Goal: Share content: Share content

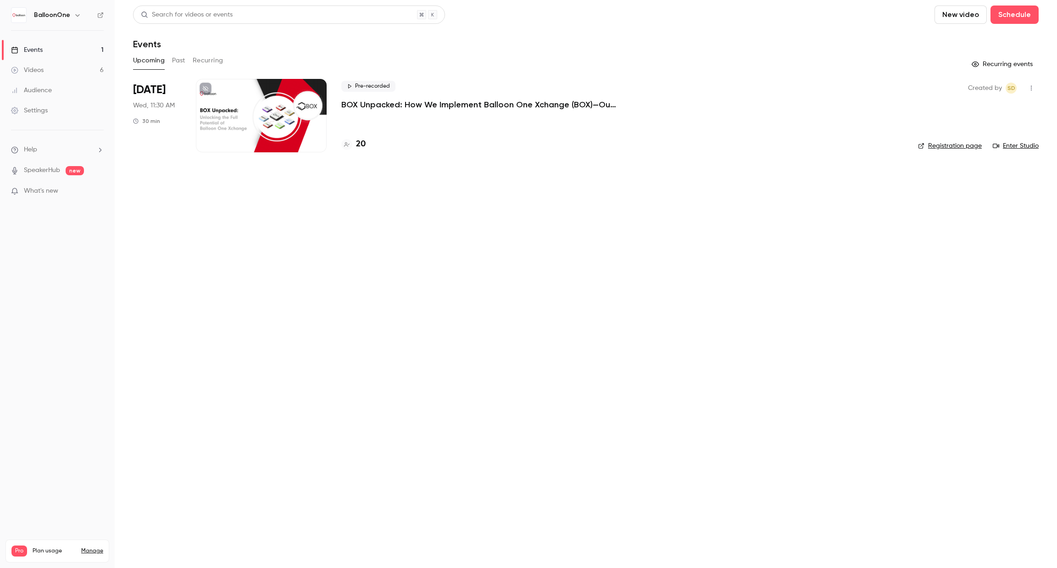
click at [1027, 151] on div "Created by SD Registration page Enter Studio" at bounding box center [978, 115] width 121 height 73
click at [1026, 144] on link "Enter Studio" at bounding box center [1016, 145] width 46 height 9
click at [356, 149] on h4 "20" at bounding box center [361, 144] width 10 height 12
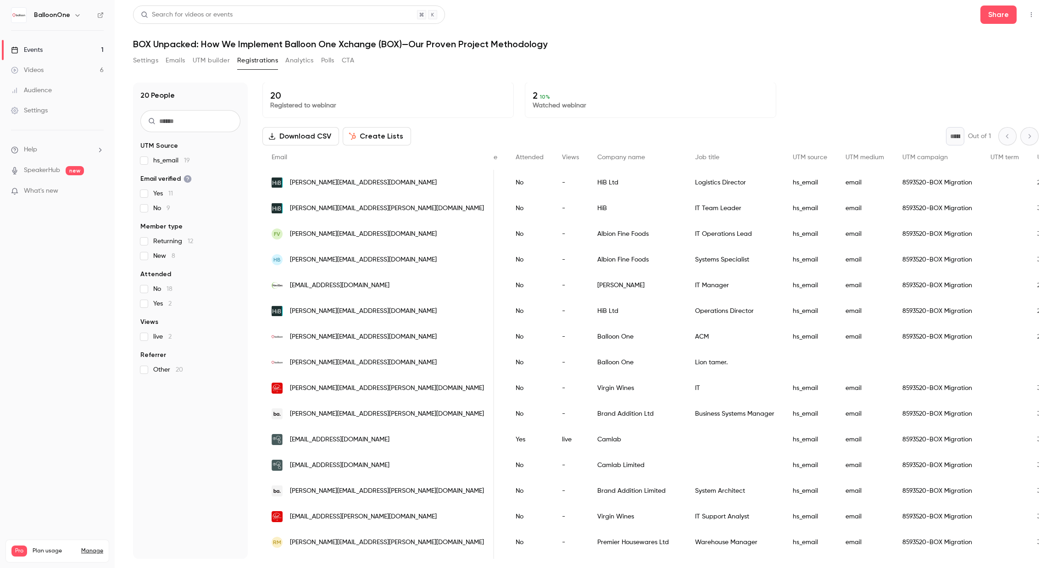
scroll to position [0, 222]
click at [91, 51] on link "Events 1" at bounding box center [57, 50] width 115 height 20
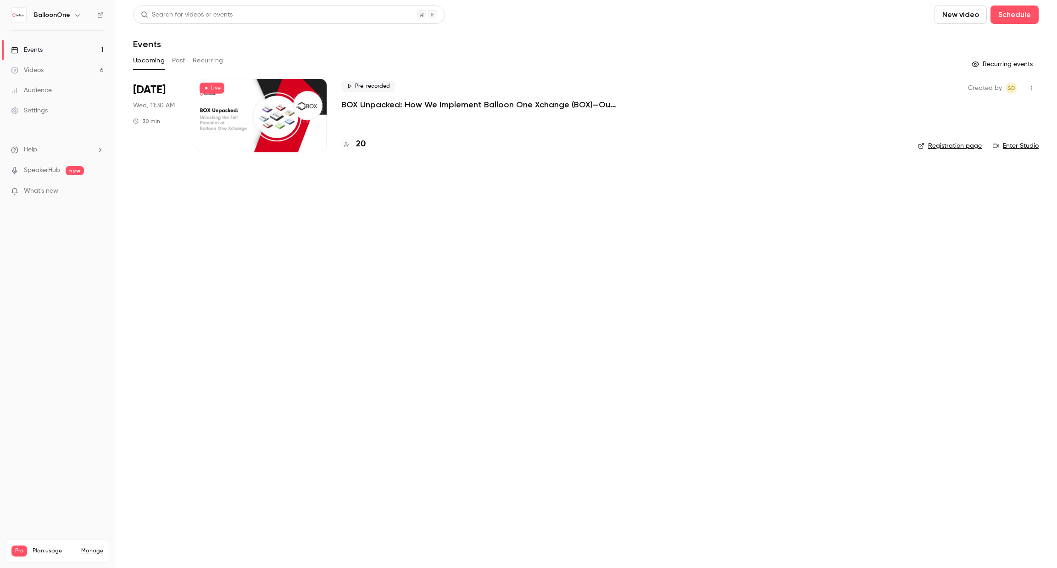
click at [1030, 147] on link "Enter Studio" at bounding box center [1016, 145] width 46 height 9
click at [361, 141] on h4 "20" at bounding box center [361, 144] width 10 height 12
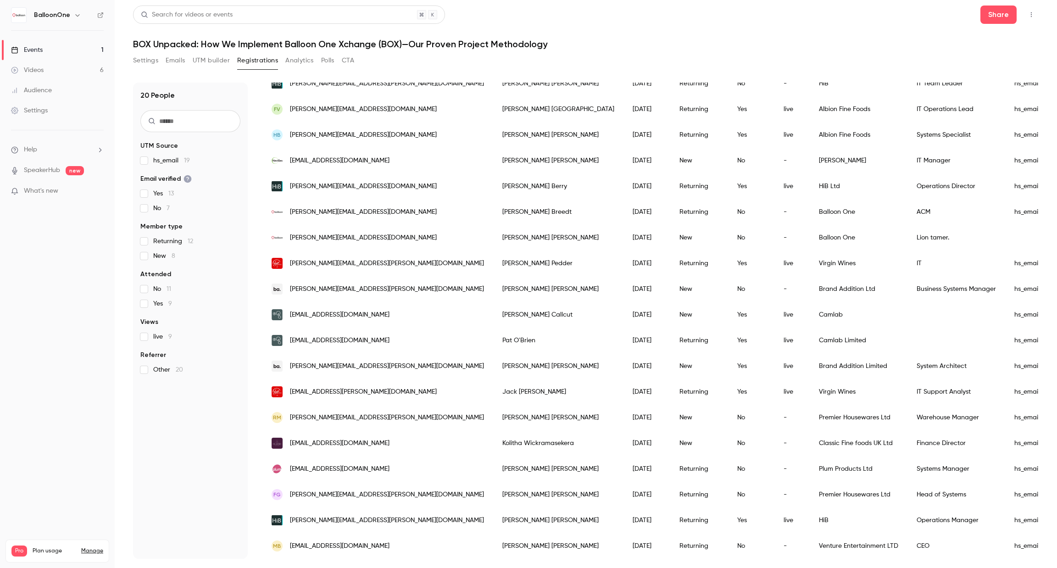
scroll to position [135, 0]
click at [96, 49] on link "Events 1" at bounding box center [57, 50] width 115 height 20
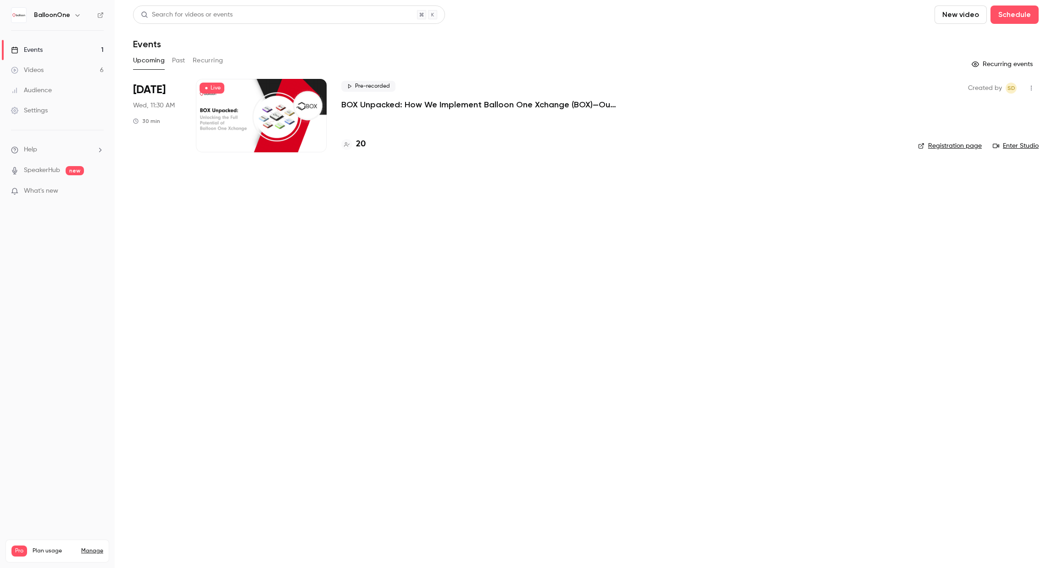
click at [1028, 147] on link "Enter Studio" at bounding box center [1016, 145] width 46 height 9
click at [357, 144] on h4 "20" at bounding box center [361, 144] width 10 height 12
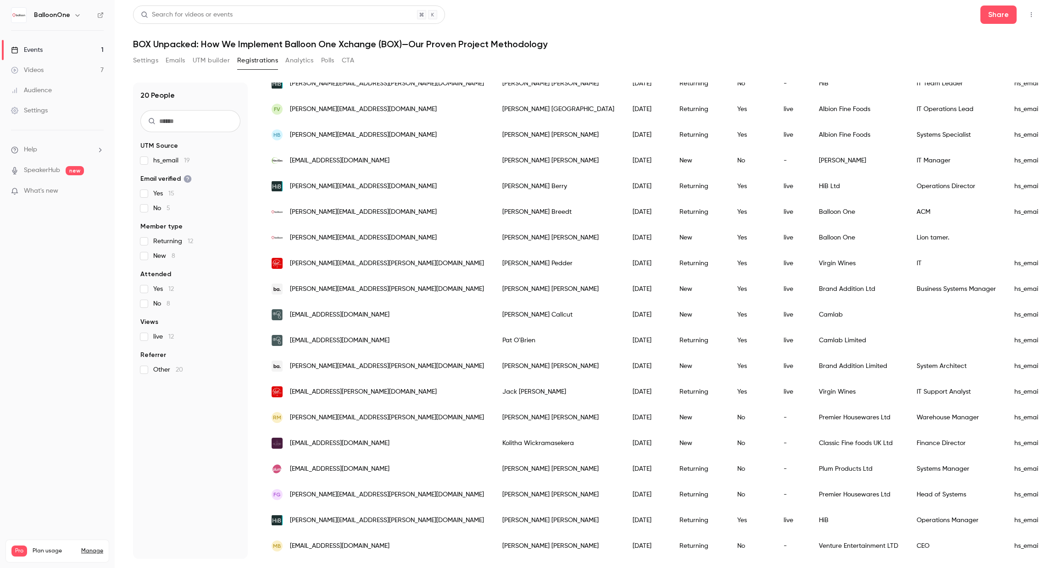
scroll to position [134, 0]
click at [46, 55] on link "Events 1" at bounding box center [57, 50] width 115 height 20
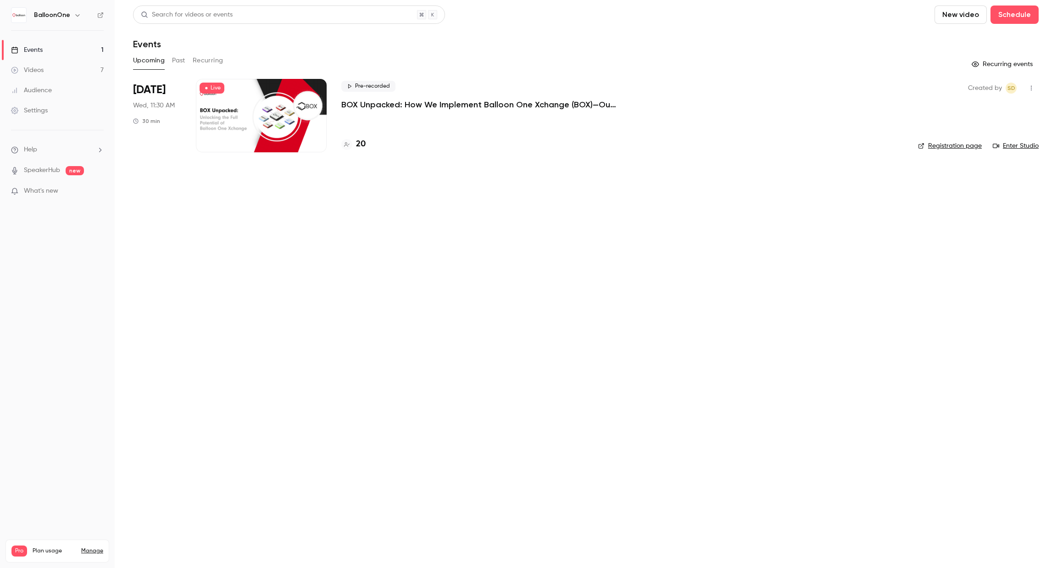
click at [69, 69] on link "Videos 7" at bounding box center [57, 70] width 115 height 20
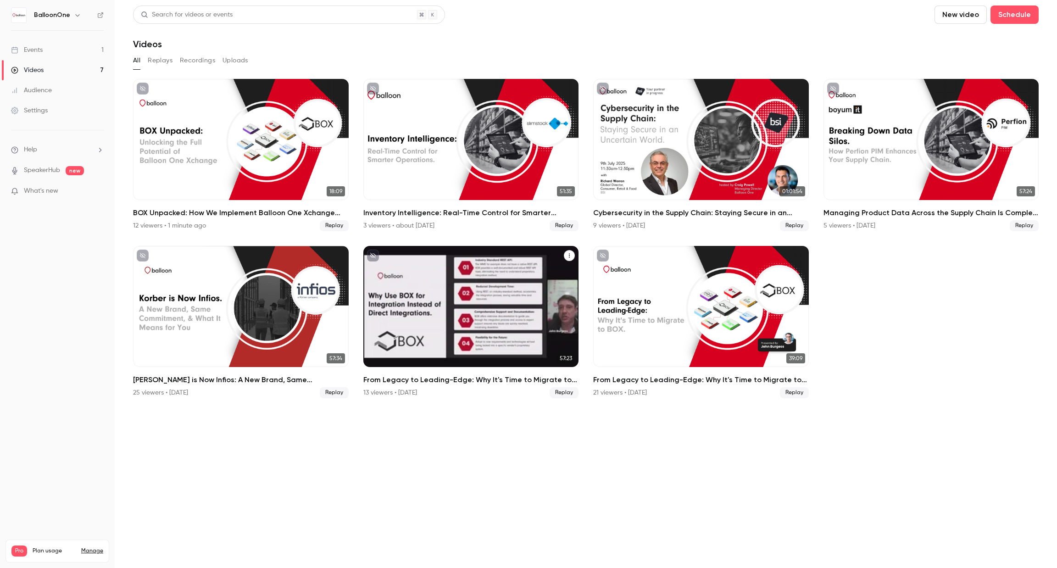
click at [569, 253] on icon "From Legacy to Leading-Edge: Why It's Time to Migrate to BOX" at bounding box center [569, 256] width 6 height 6
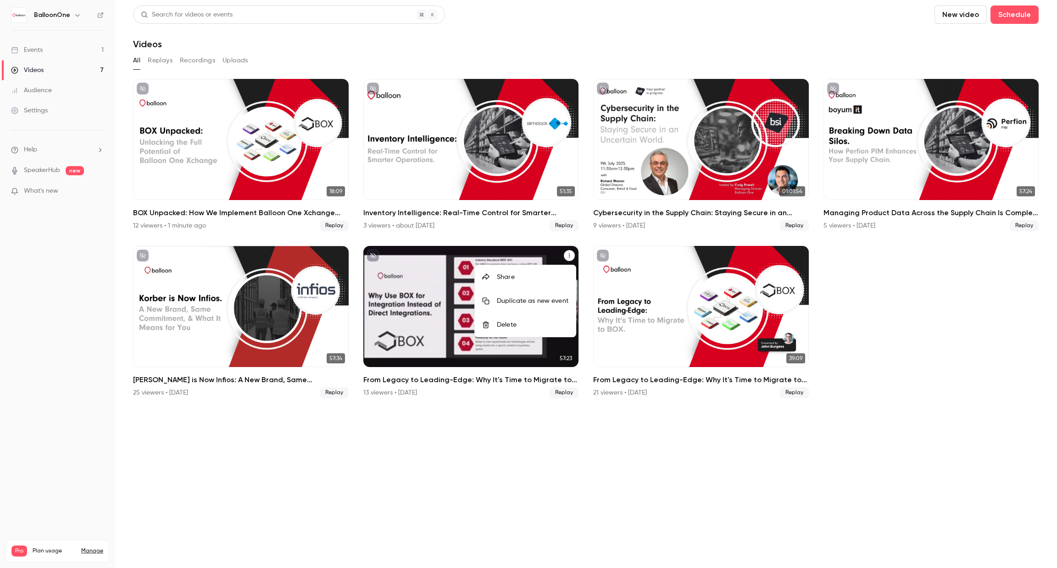
click at [554, 277] on div "Share" at bounding box center [533, 276] width 72 height 9
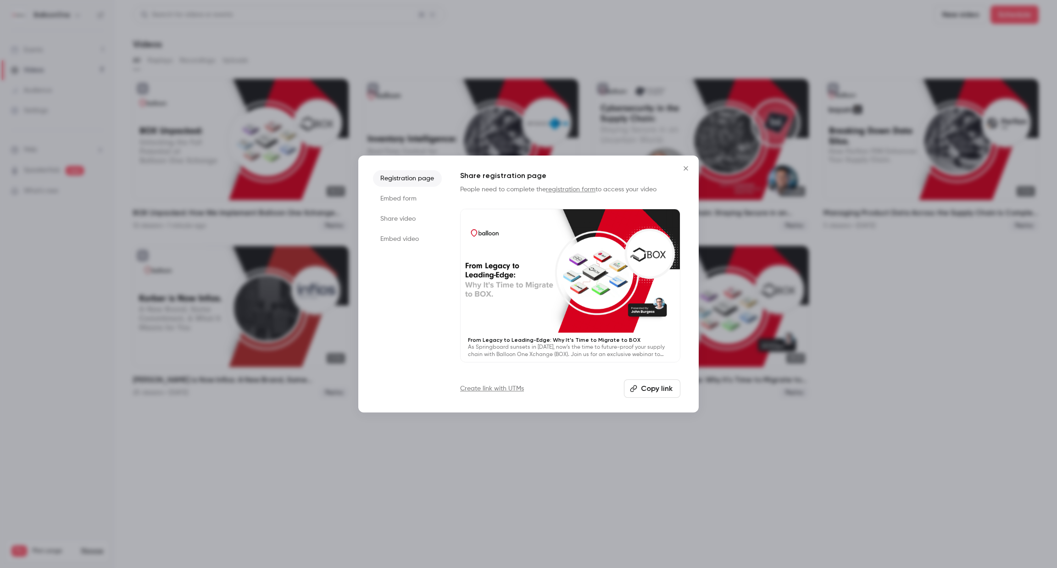
click at [390, 219] on li "Share video" at bounding box center [407, 219] width 69 height 17
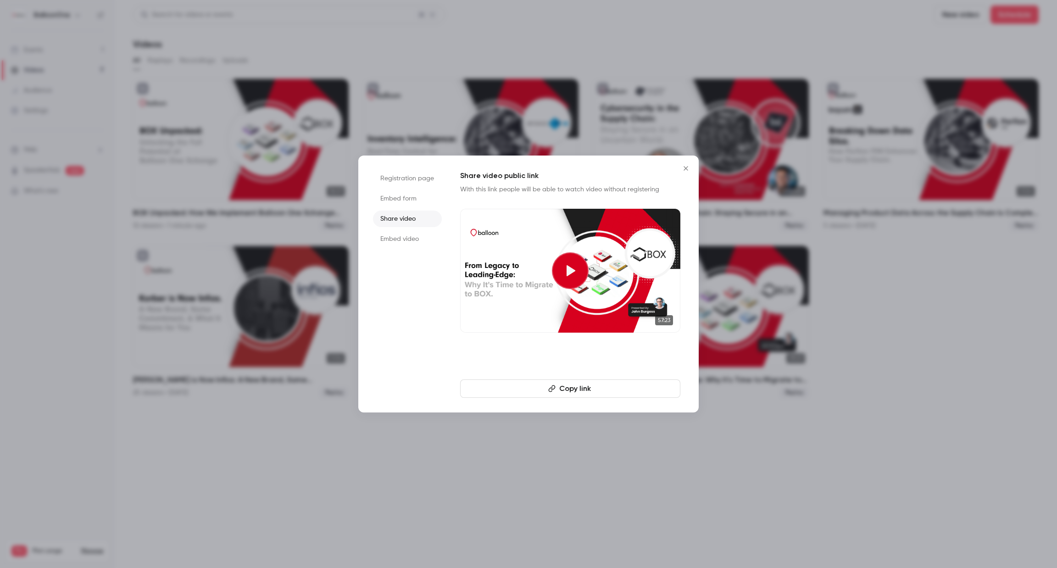
click at [535, 384] on button "Copy link" at bounding box center [570, 388] width 220 height 18
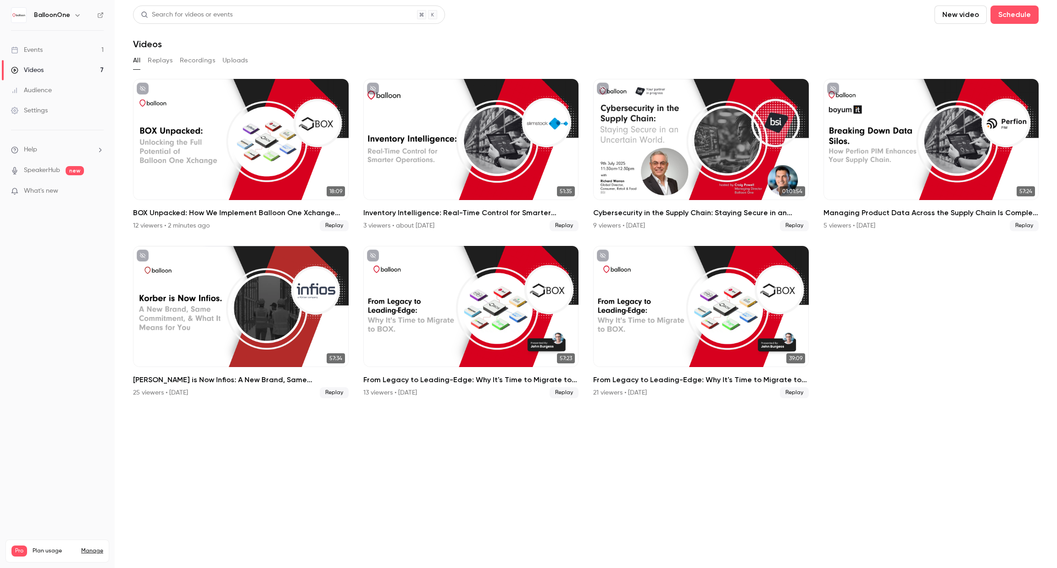
click at [30, 51] on div "Events" at bounding box center [27, 49] width 32 height 9
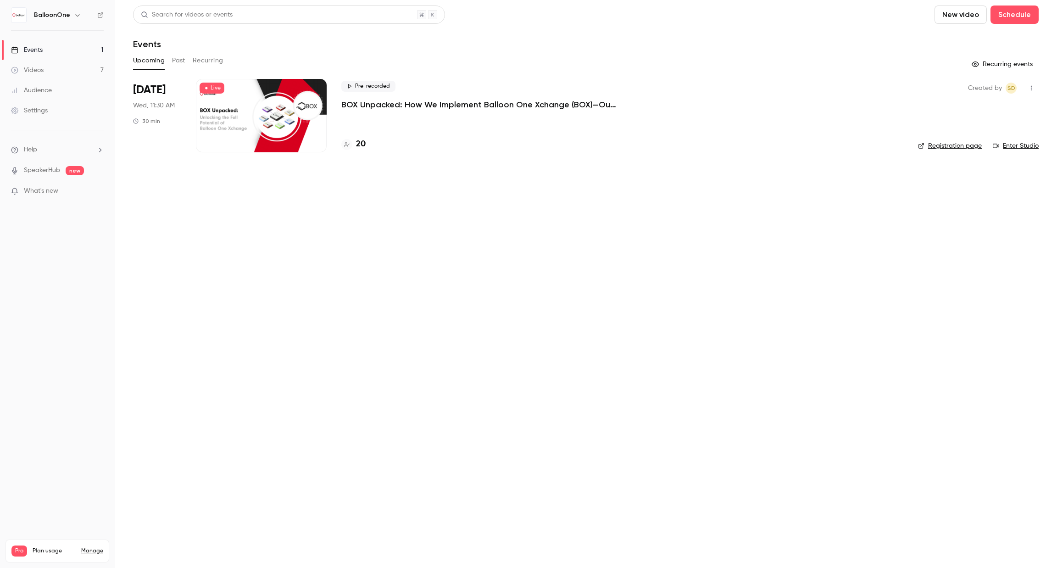
click at [56, 66] on link "Videos 7" at bounding box center [57, 70] width 115 height 20
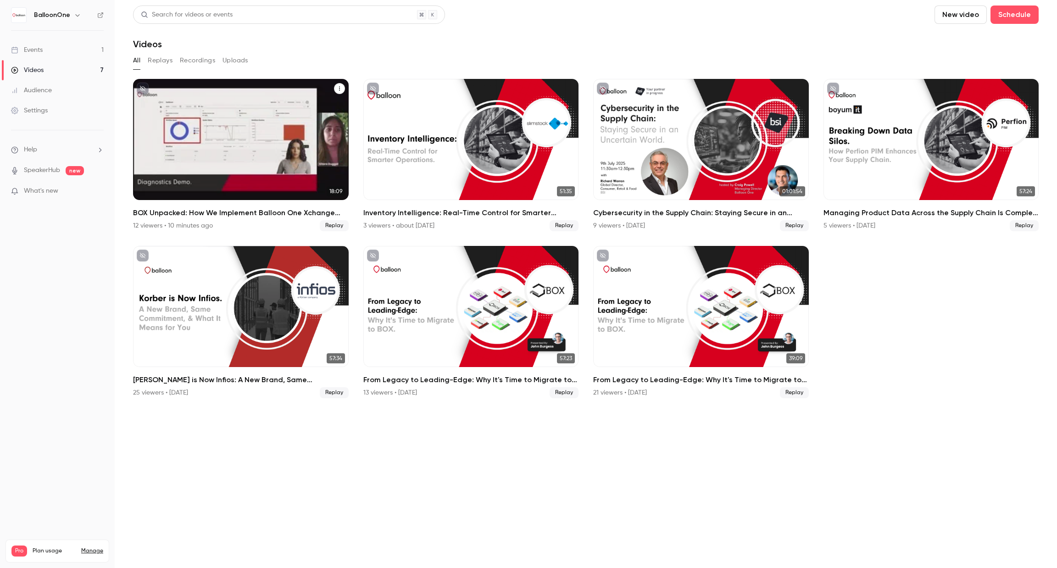
click at [339, 88] on icon "BOX Unpacked: How We Implement Balloon One Xchange (BOX)—Our Proven Project Met…" at bounding box center [339, 89] width 1 height 4
click at [331, 105] on li "Share" at bounding box center [294, 110] width 101 height 24
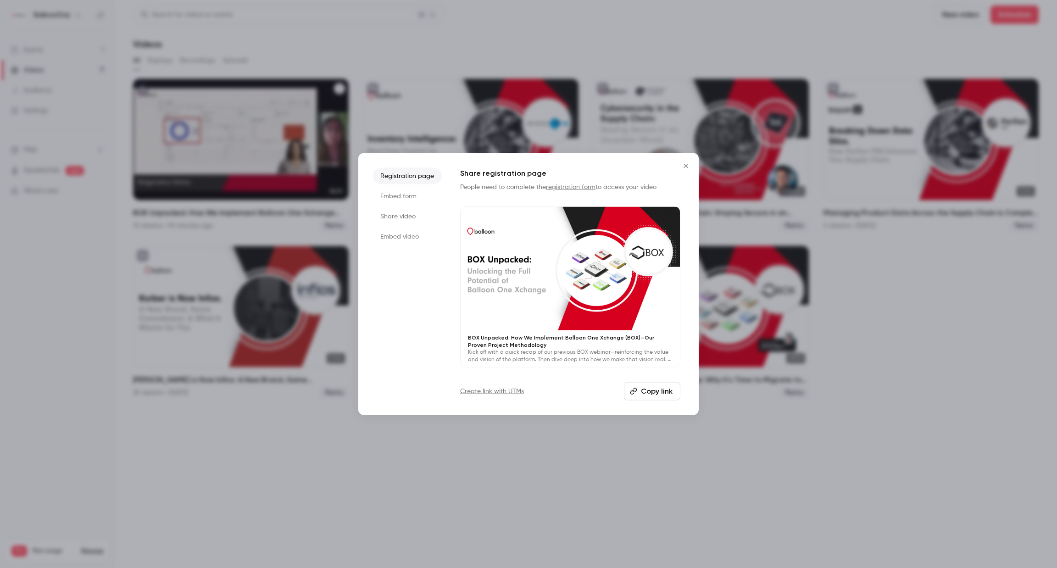
click at [396, 219] on li "Share video" at bounding box center [407, 216] width 69 height 17
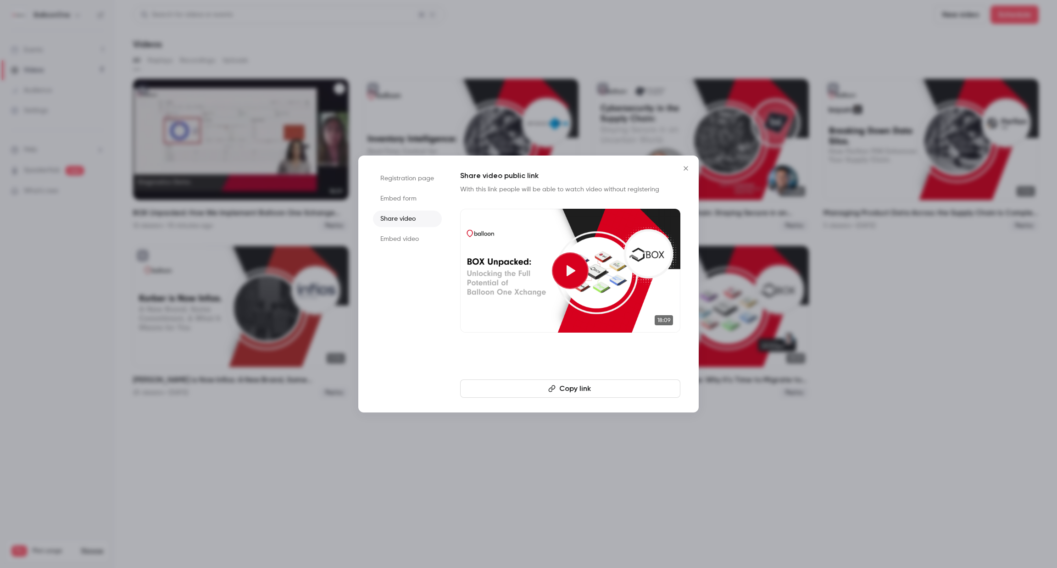
click at [557, 392] on button "Copy link" at bounding box center [570, 388] width 220 height 18
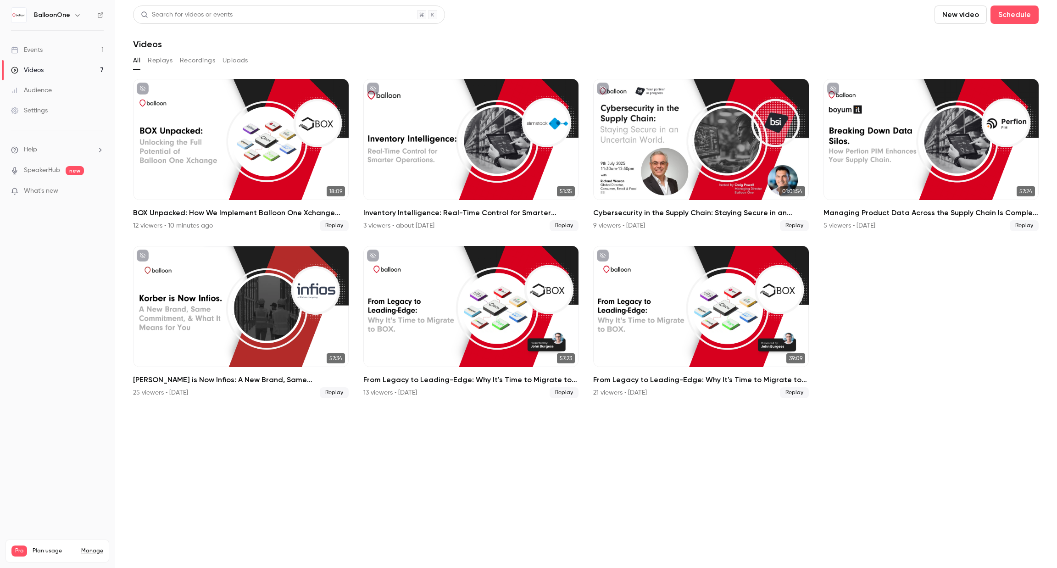
click at [75, 58] on link "Events 1" at bounding box center [57, 50] width 115 height 20
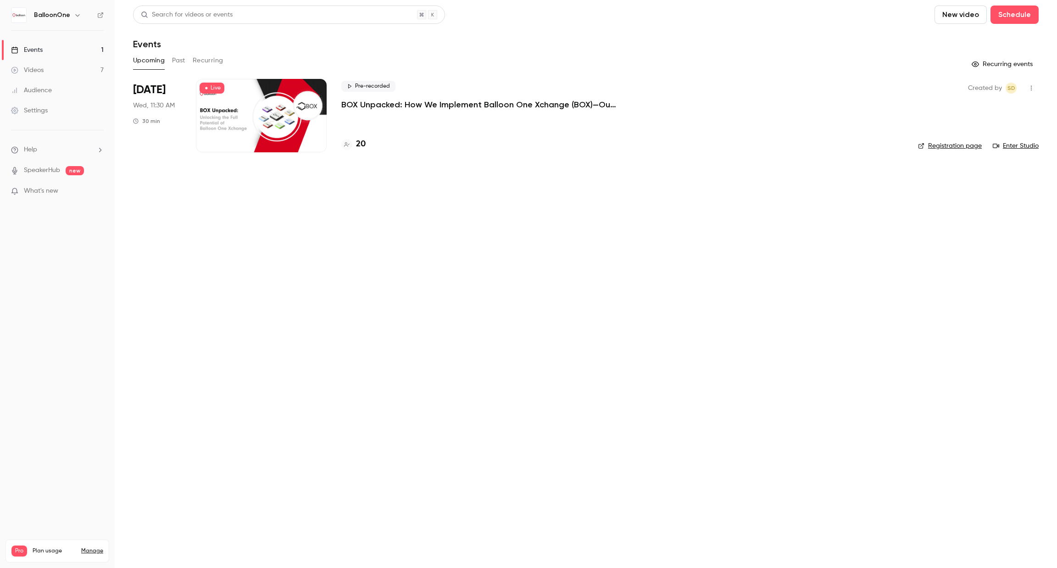
click at [67, 80] on link "Audience" at bounding box center [57, 90] width 115 height 20
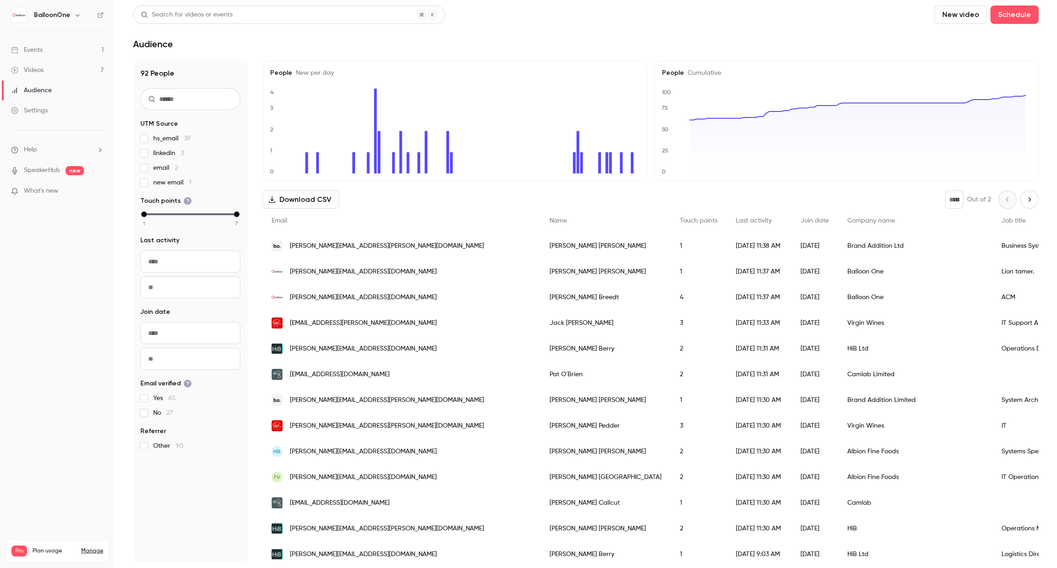
click at [68, 56] on link "Events 1" at bounding box center [57, 50] width 115 height 20
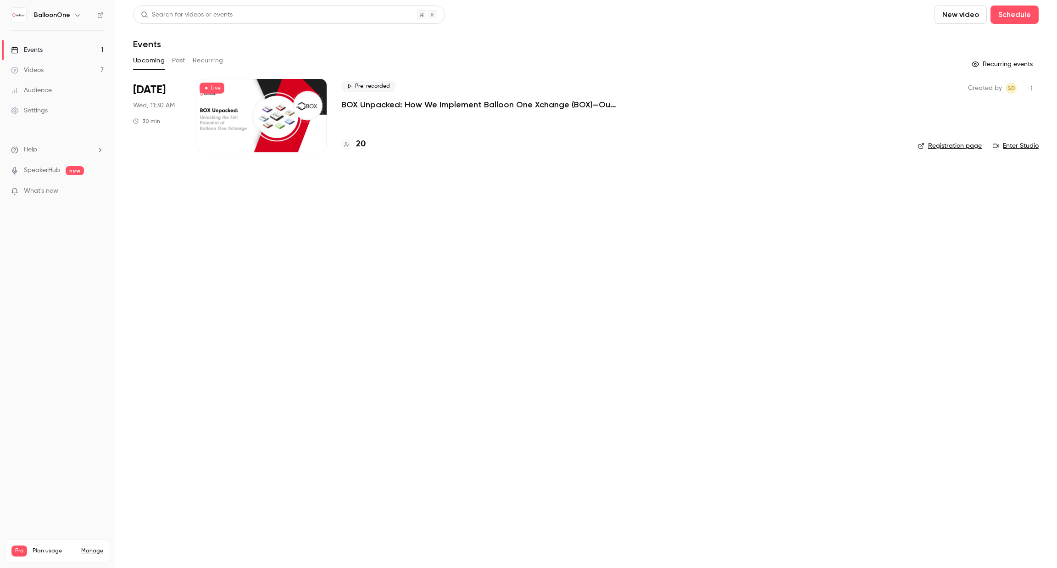
click at [363, 146] on h4 "20" at bounding box center [361, 144] width 10 height 12
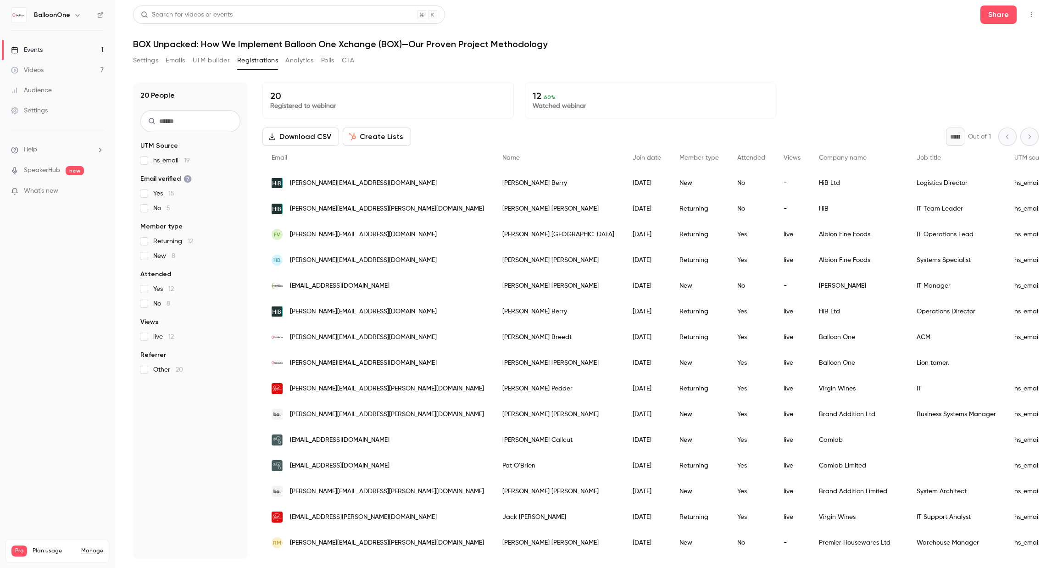
click at [783, 156] on span "Views" at bounding box center [791, 158] width 17 height 6
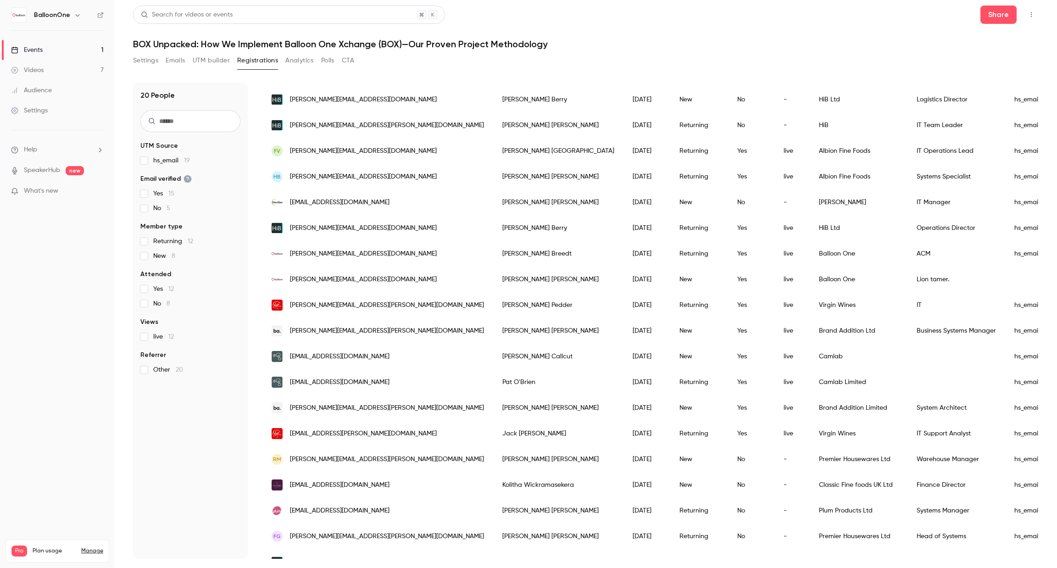
scroll to position [135, 0]
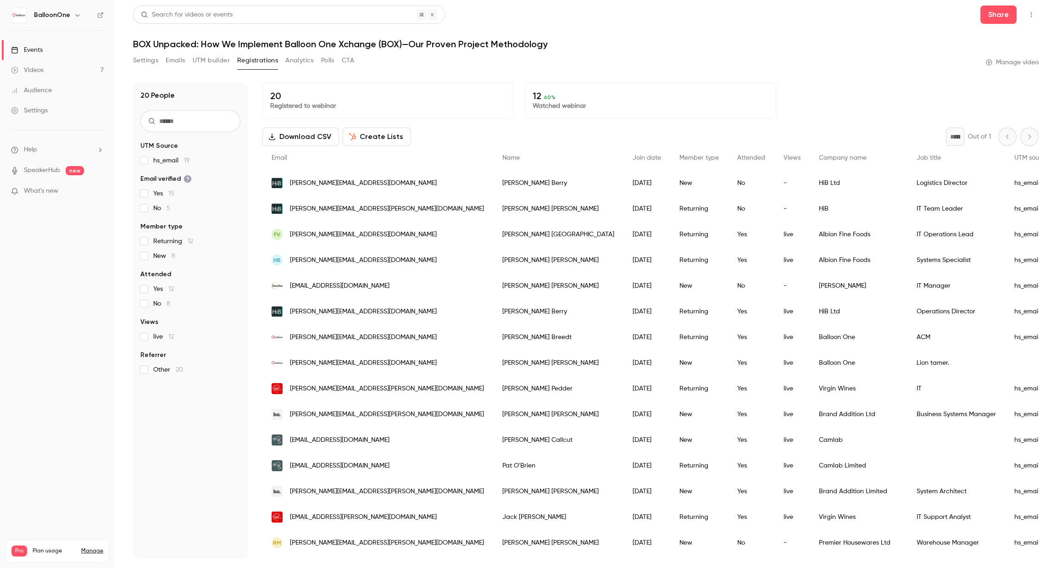
click at [80, 71] on link "Videos 7" at bounding box center [57, 70] width 115 height 20
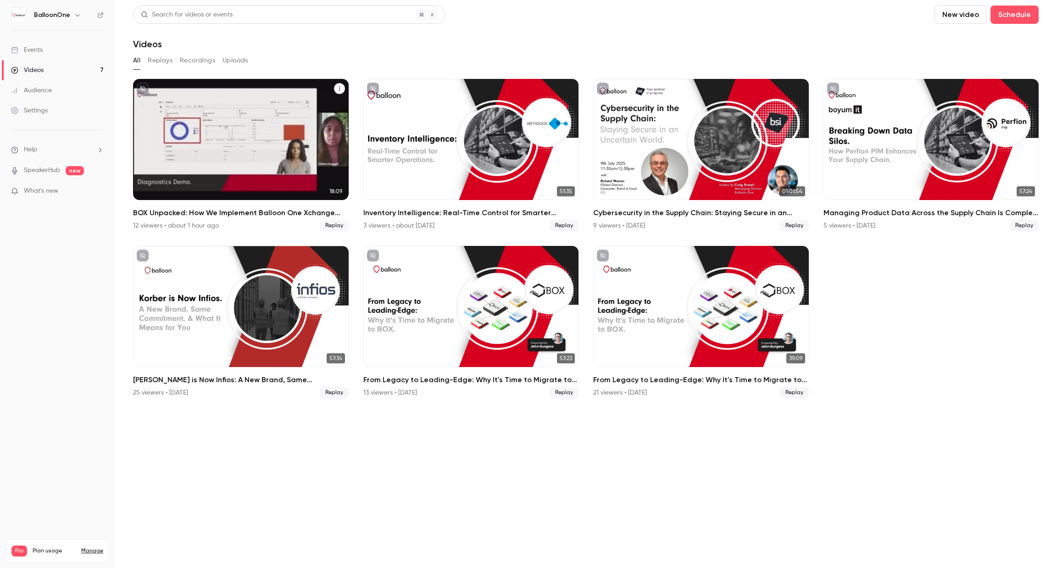
click at [197, 212] on h2 "BOX Unpacked: How We Implement Balloon One Xchange (BOX)—Our Proven Project Met…" at bounding box center [241, 212] width 216 height 11
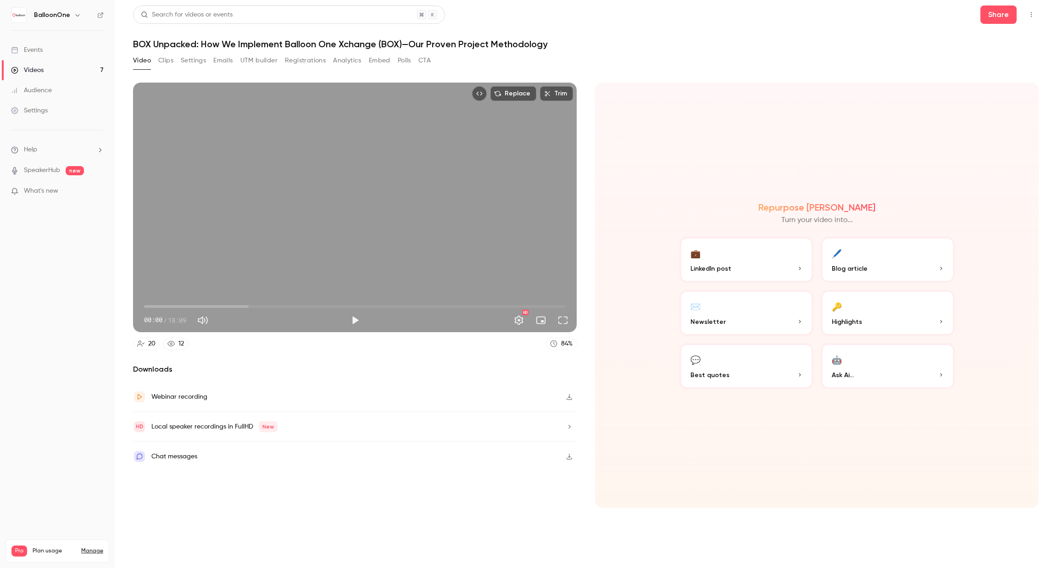
click at [22, 61] on link "Videos 7" at bounding box center [57, 70] width 115 height 20
